Goal: Find contact information: Find contact information

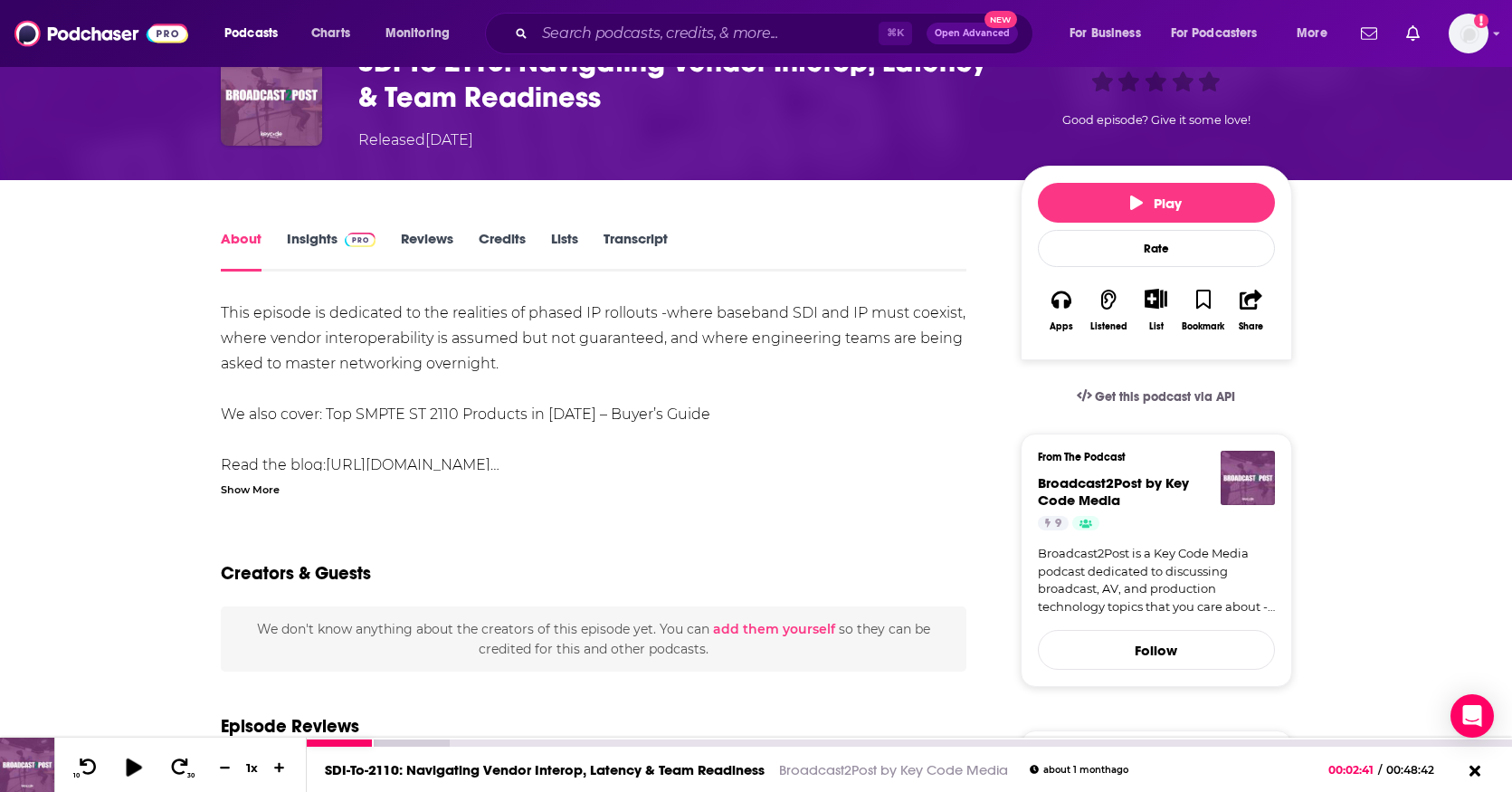
click at [134, 767] on icon at bounding box center [134, 766] width 15 height 18
click at [86, 765] on icon at bounding box center [88, 766] width 18 height 17
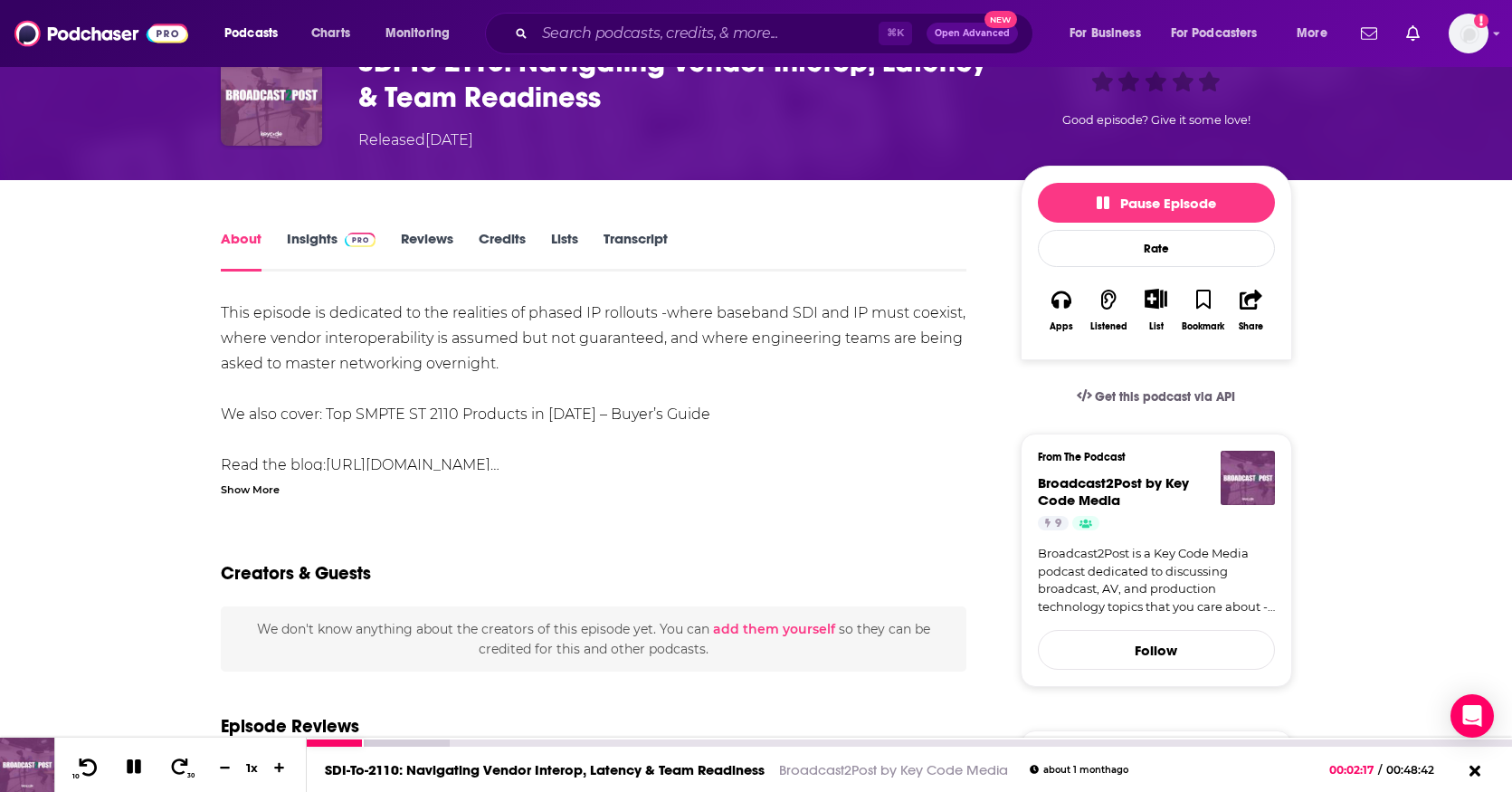
click at [86, 765] on icon at bounding box center [88, 766] width 18 height 17
click at [135, 765] on icon at bounding box center [133, 766] width 14 height 14
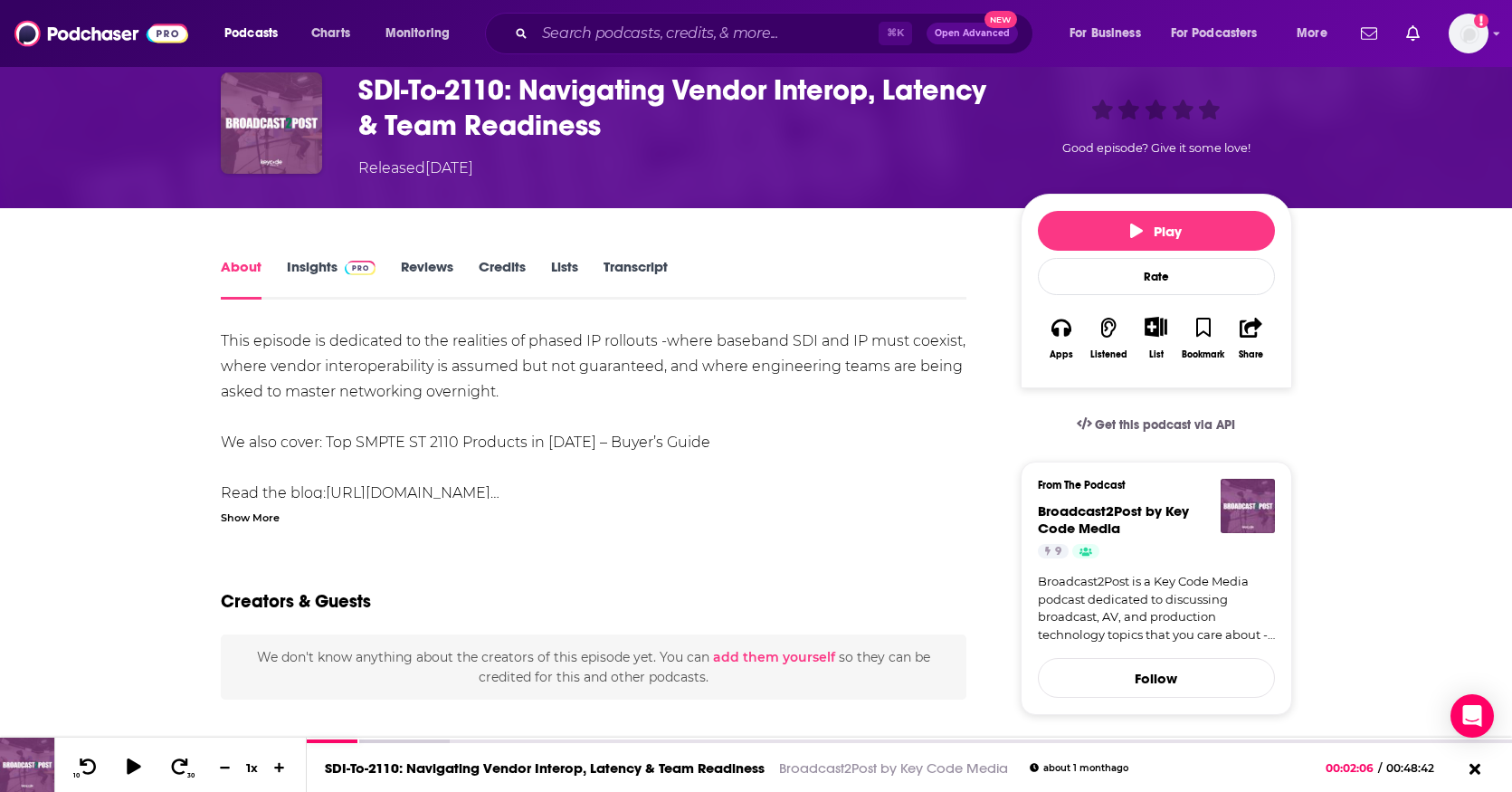
scroll to position [57, 0]
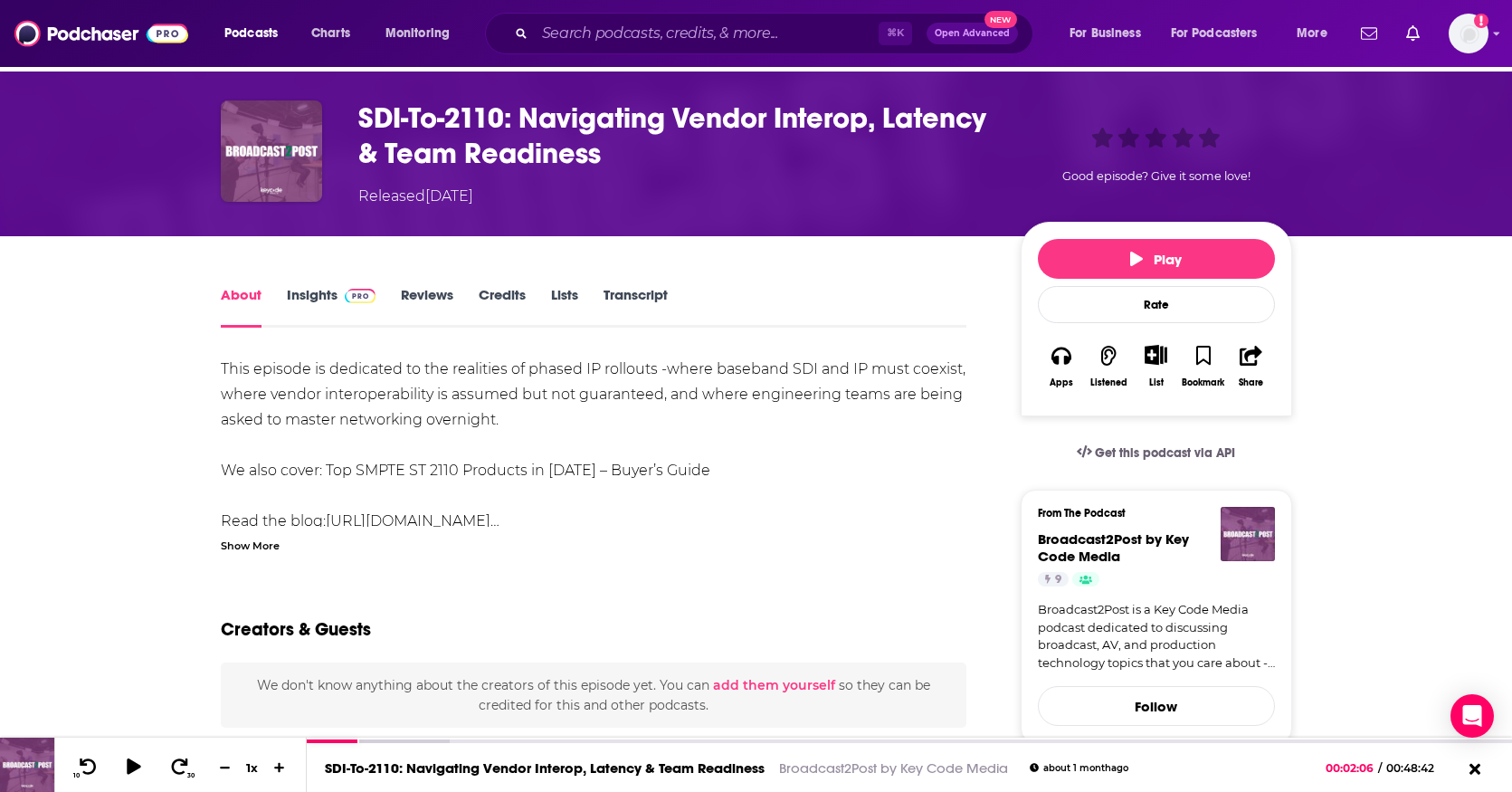
click at [328, 293] on link "Insights" at bounding box center [332, 307] width 90 height 42
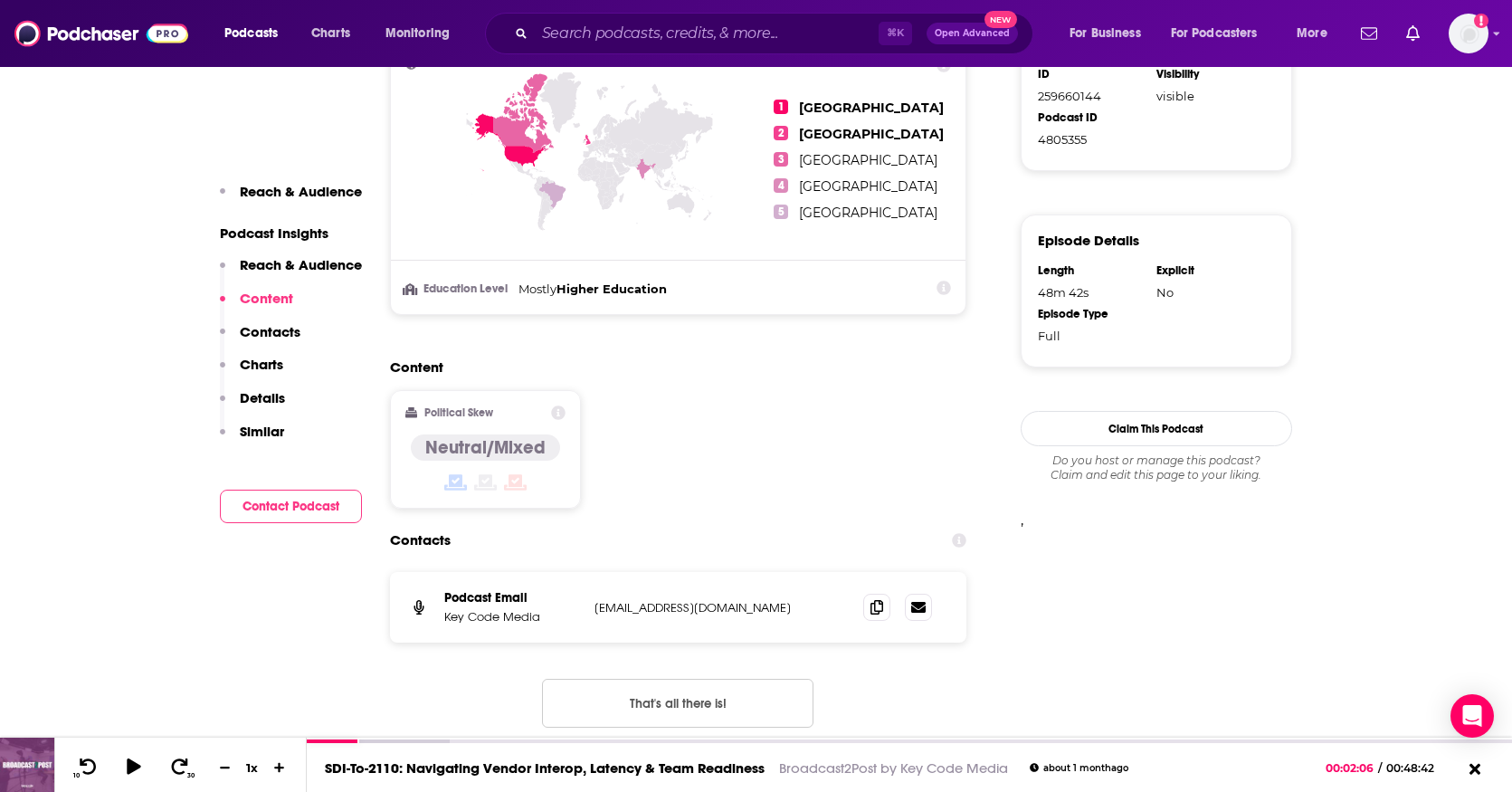
scroll to position [1211, 0]
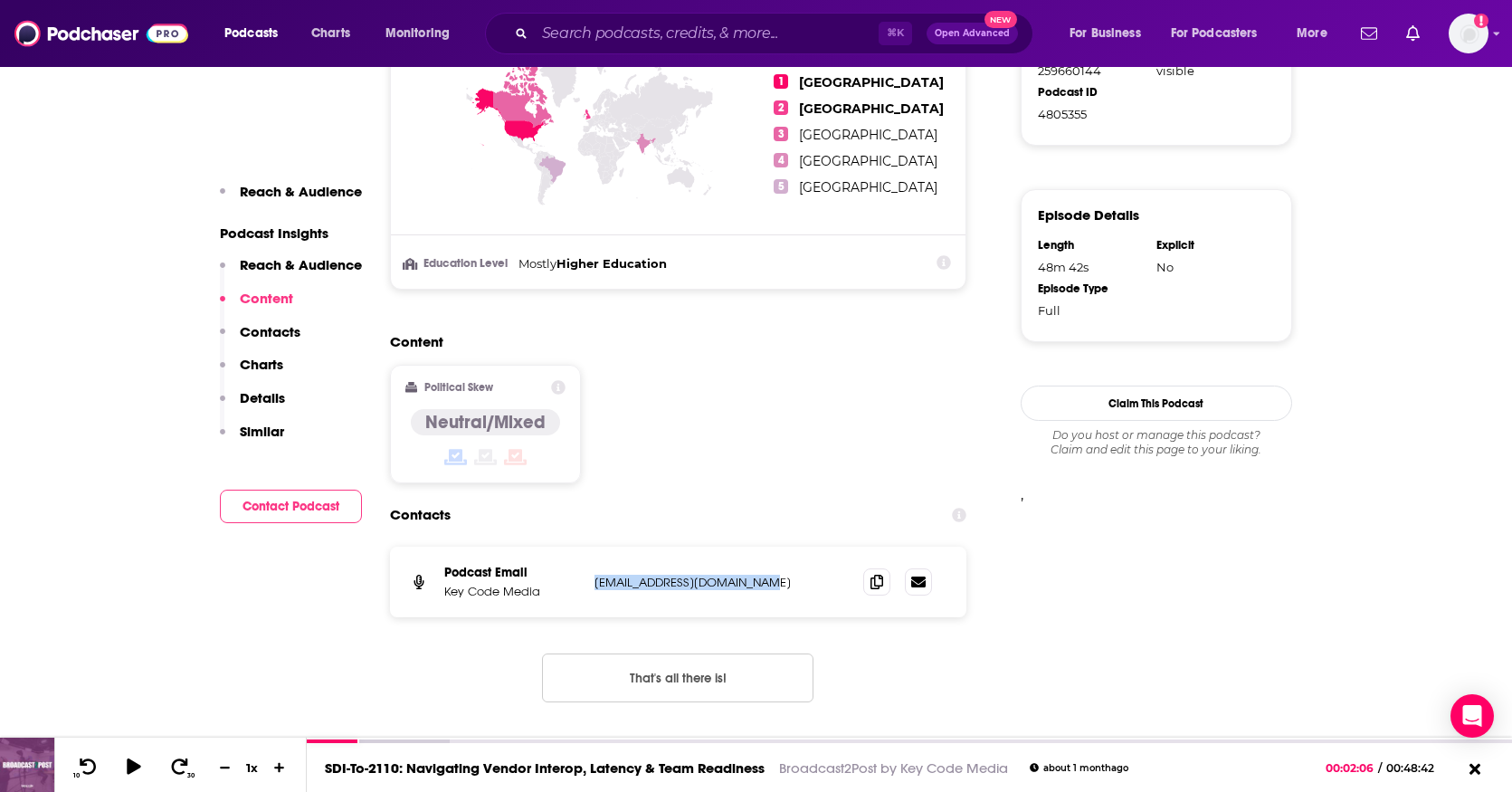
drag, startPoint x: 781, startPoint y: 581, endPoint x: 598, endPoint y: 584, distance: 183.0
click at [598, 584] on p "[EMAIL_ADDRESS][DOMAIN_NAME]" at bounding box center [714, 583] width 240 height 15
copy p "[EMAIL_ADDRESS][DOMAIN_NAME]"
